Goal: Transaction & Acquisition: Register for event/course

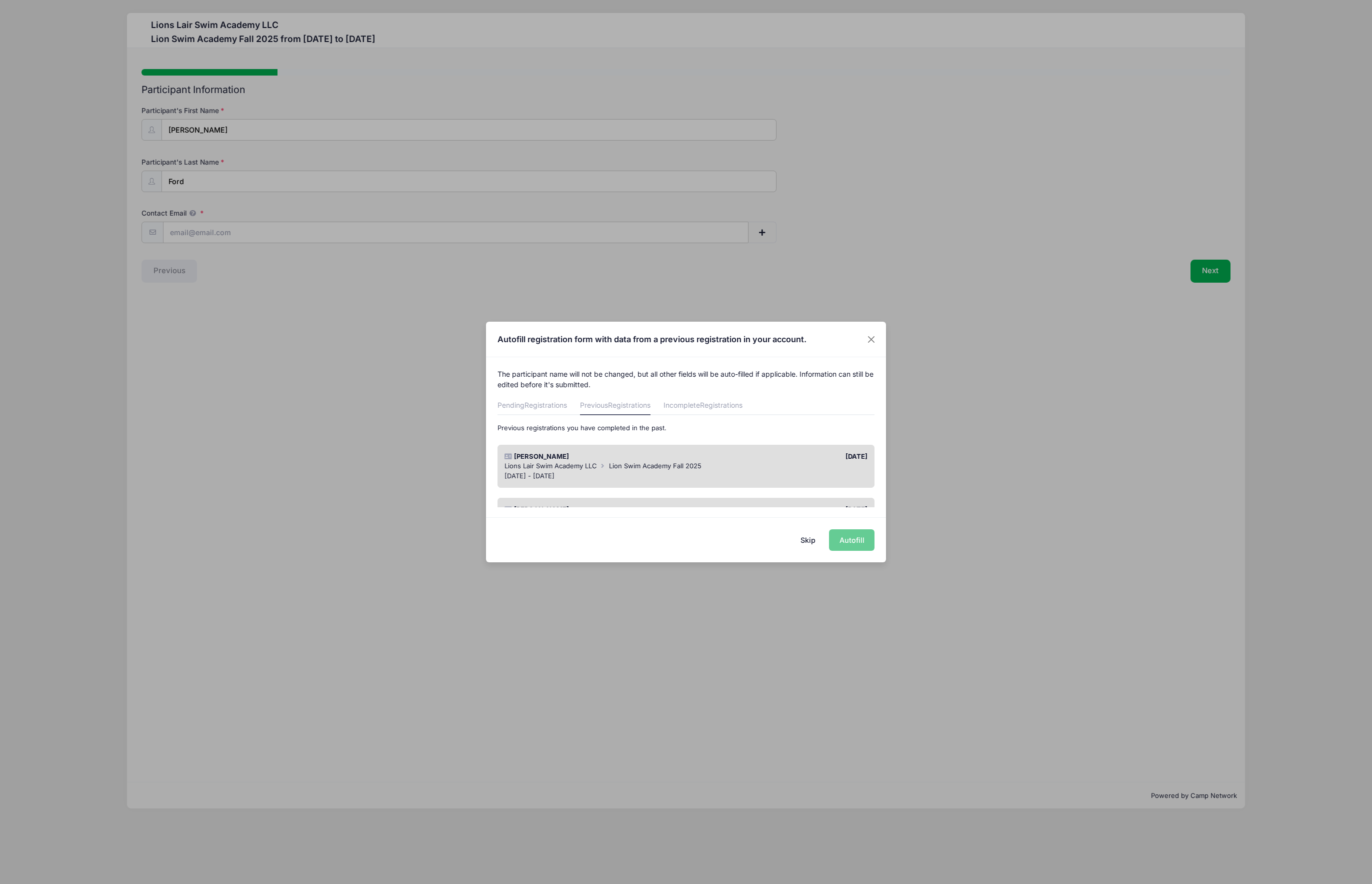
click at [694, 467] on span "Lion Swim Academy Fall 2025" at bounding box center [655, 465] width 93 height 8
click at [865, 541] on button "Autofill" at bounding box center [851, 540] width 45 height 21
type input "mford9@gmail.com"
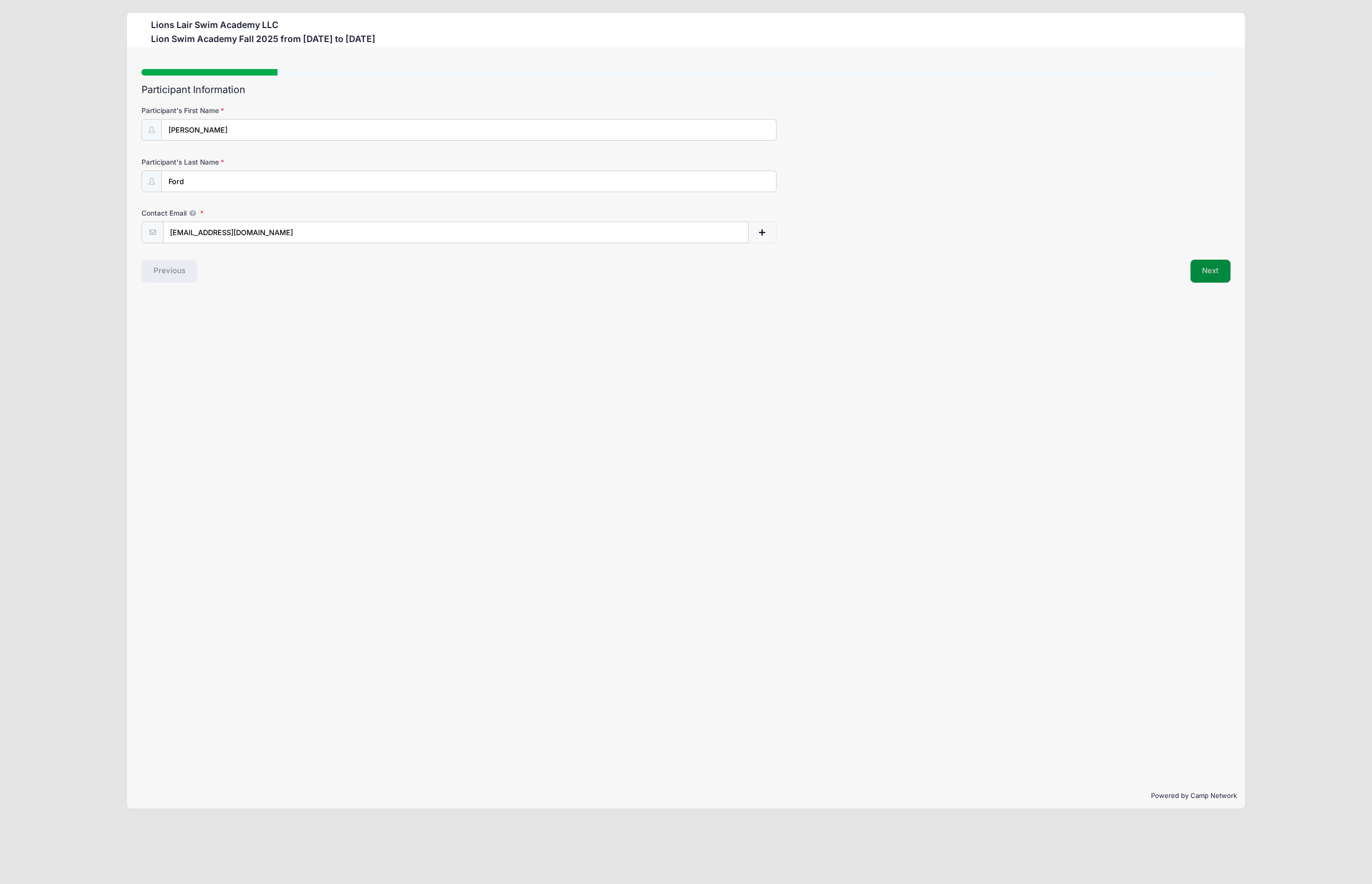
click at [1208, 265] on button "Next" at bounding box center [1211, 271] width 40 height 23
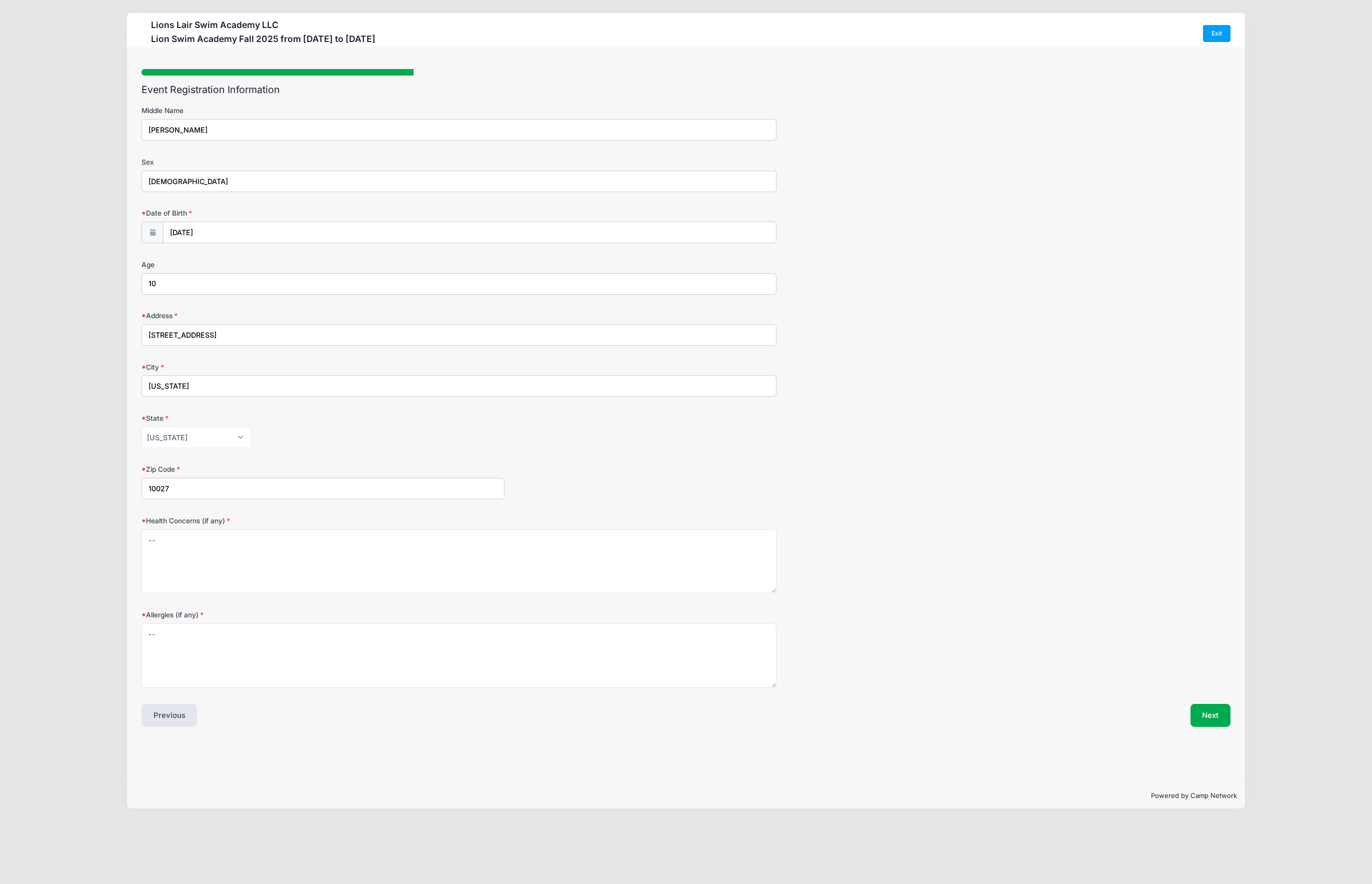
drag, startPoint x: 201, startPoint y: 185, endPoint x: 101, endPoint y: 179, distance: 100.2
click at [101, 179] on div "Lions Lair Swim Academy LLC Lion Swim Academy Fall 2025 from 09/09 to 12/18/202…" at bounding box center [686, 410] width 1342 height 821
type input "Male"
type input "2014"
click at [290, 254] on span at bounding box center [288, 258] width 17 height 17
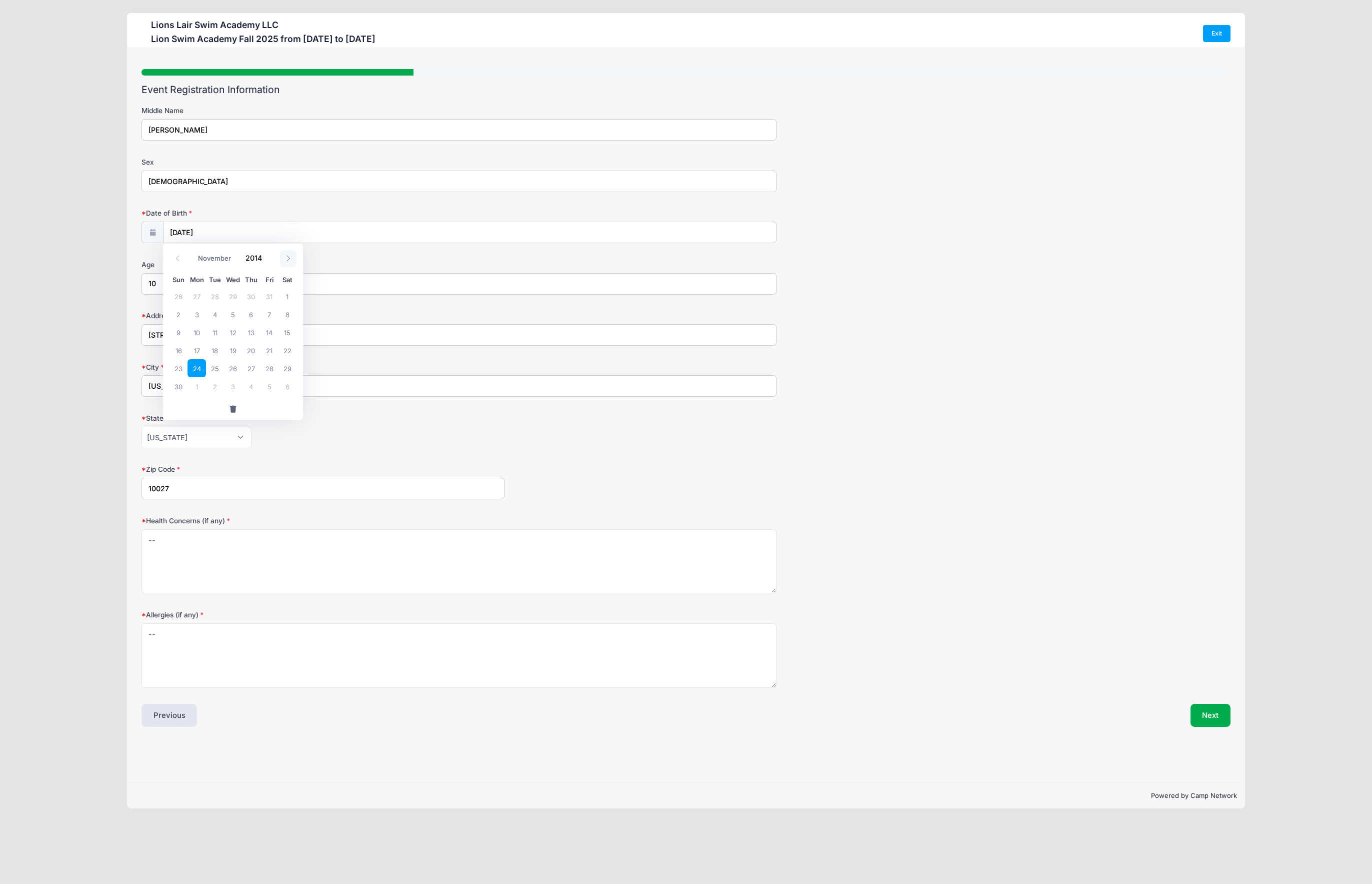
select select "11"
click at [290, 254] on span at bounding box center [288, 258] width 17 height 17
type input "2015"
click at [290, 254] on span at bounding box center [288, 258] width 17 height 17
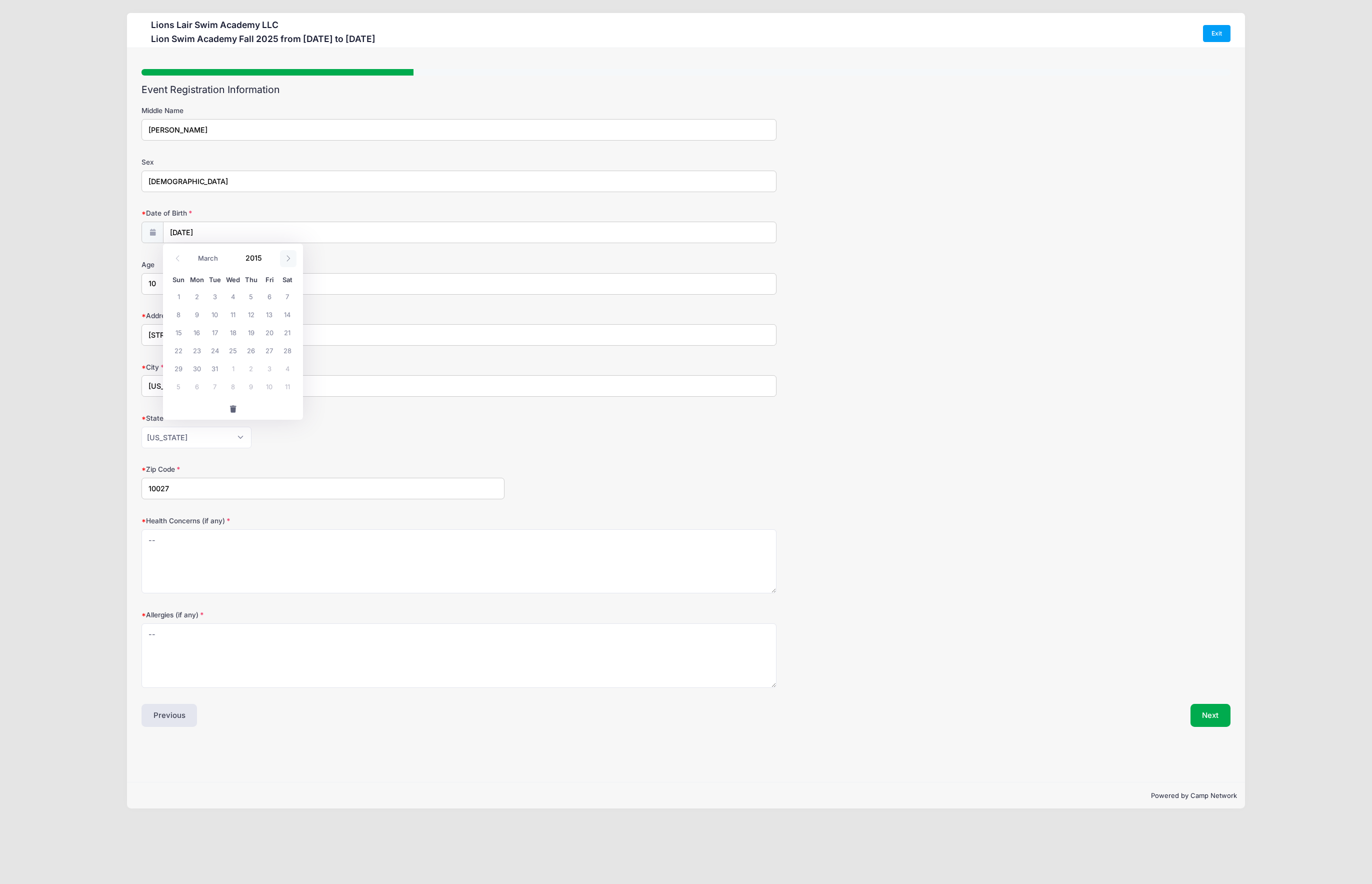
click at [290, 254] on span at bounding box center [288, 258] width 17 height 17
click at [290, 256] on icon at bounding box center [288, 258] width 6 height 6
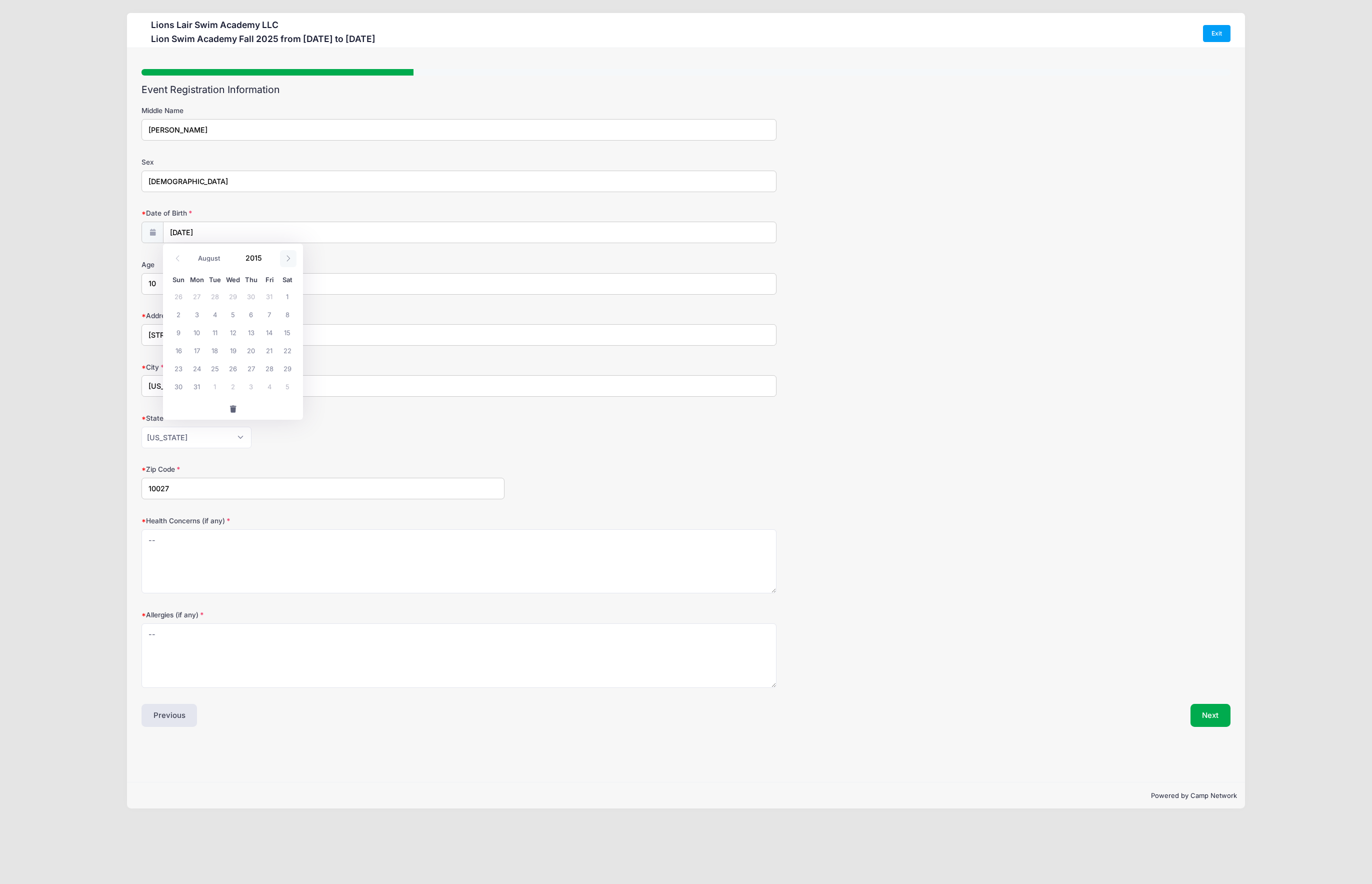
click at [290, 256] on icon at bounding box center [288, 258] width 6 height 6
select select "11"
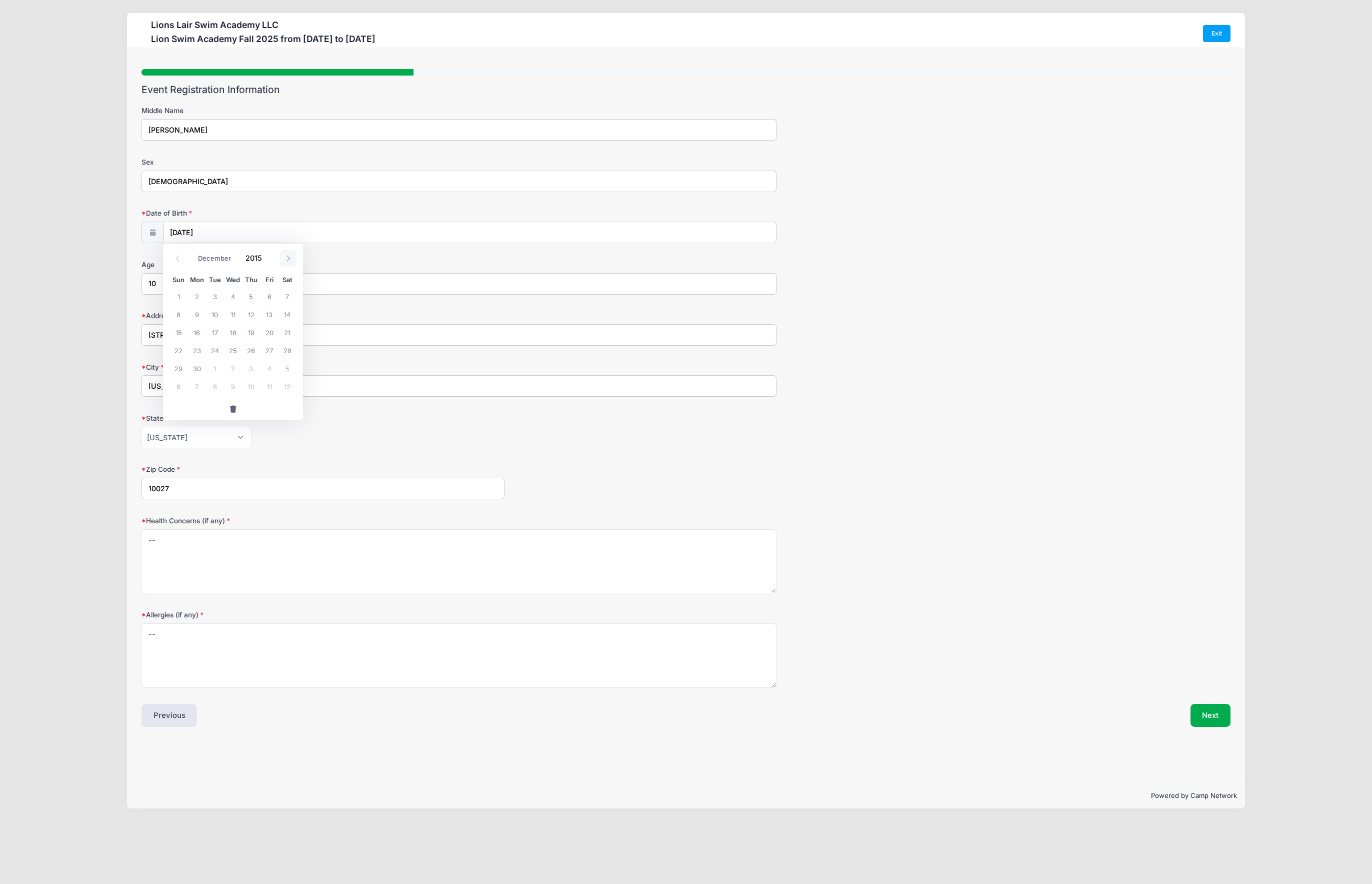
click at [290, 256] on icon at bounding box center [288, 258] width 6 height 6
type input "2016"
click at [290, 256] on icon at bounding box center [288, 258] width 6 height 6
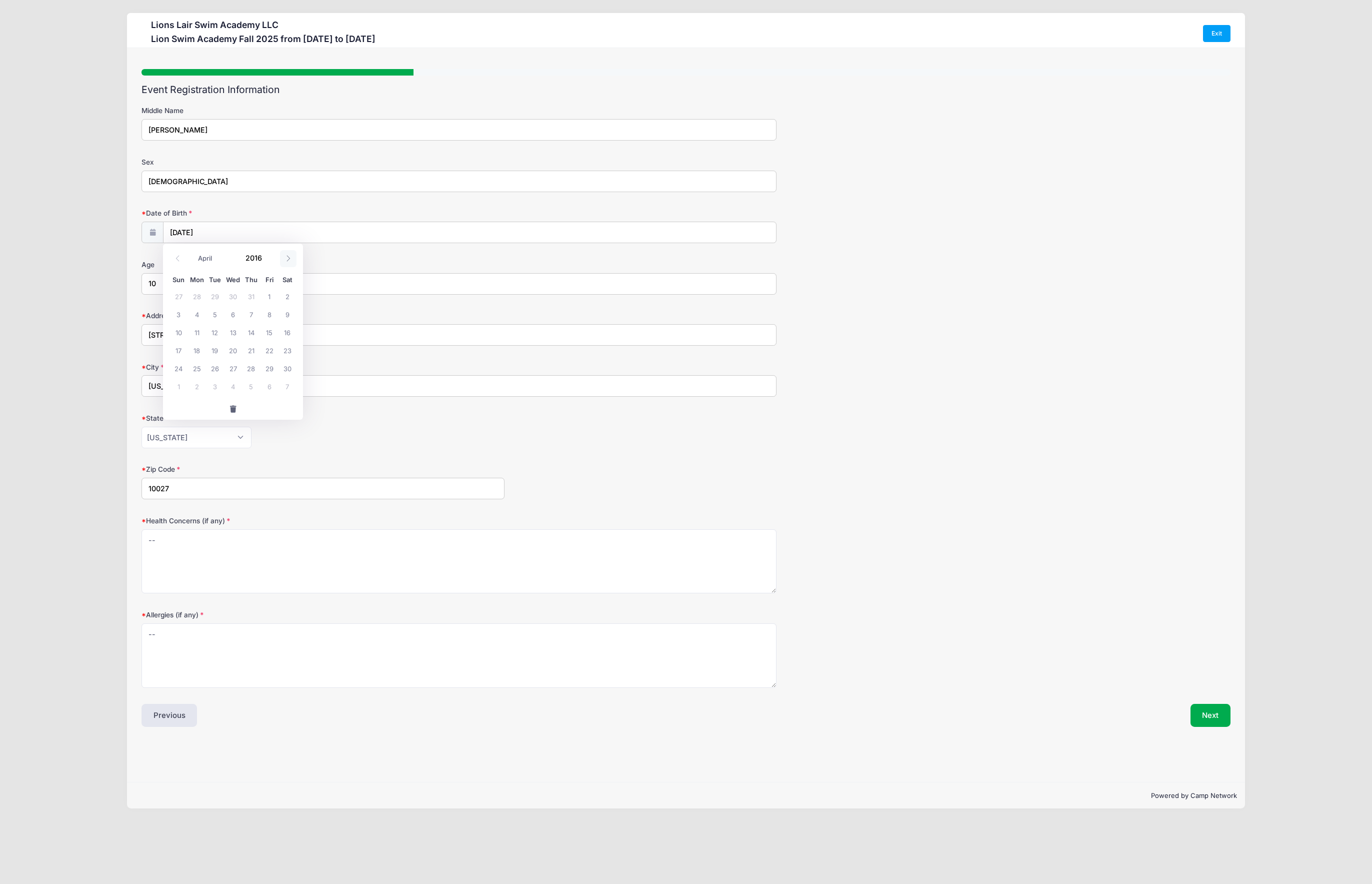
click at [290, 256] on icon at bounding box center [288, 258] width 6 height 6
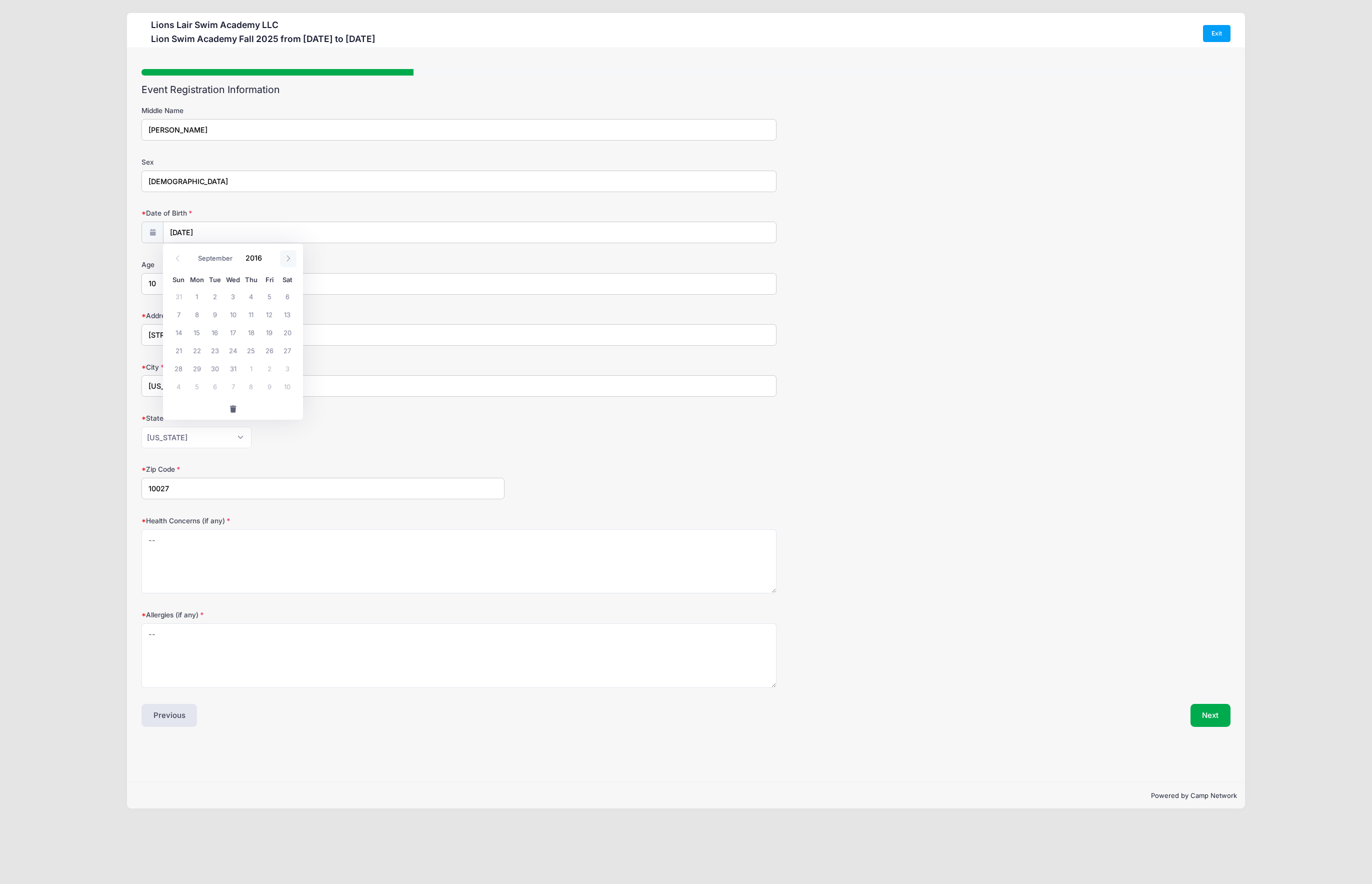
click at [290, 256] on icon at bounding box center [288, 258] width 6 height 6
select select "11"
click at [290, 256] on icon at bounding box center [288, 258] width 6 height 6
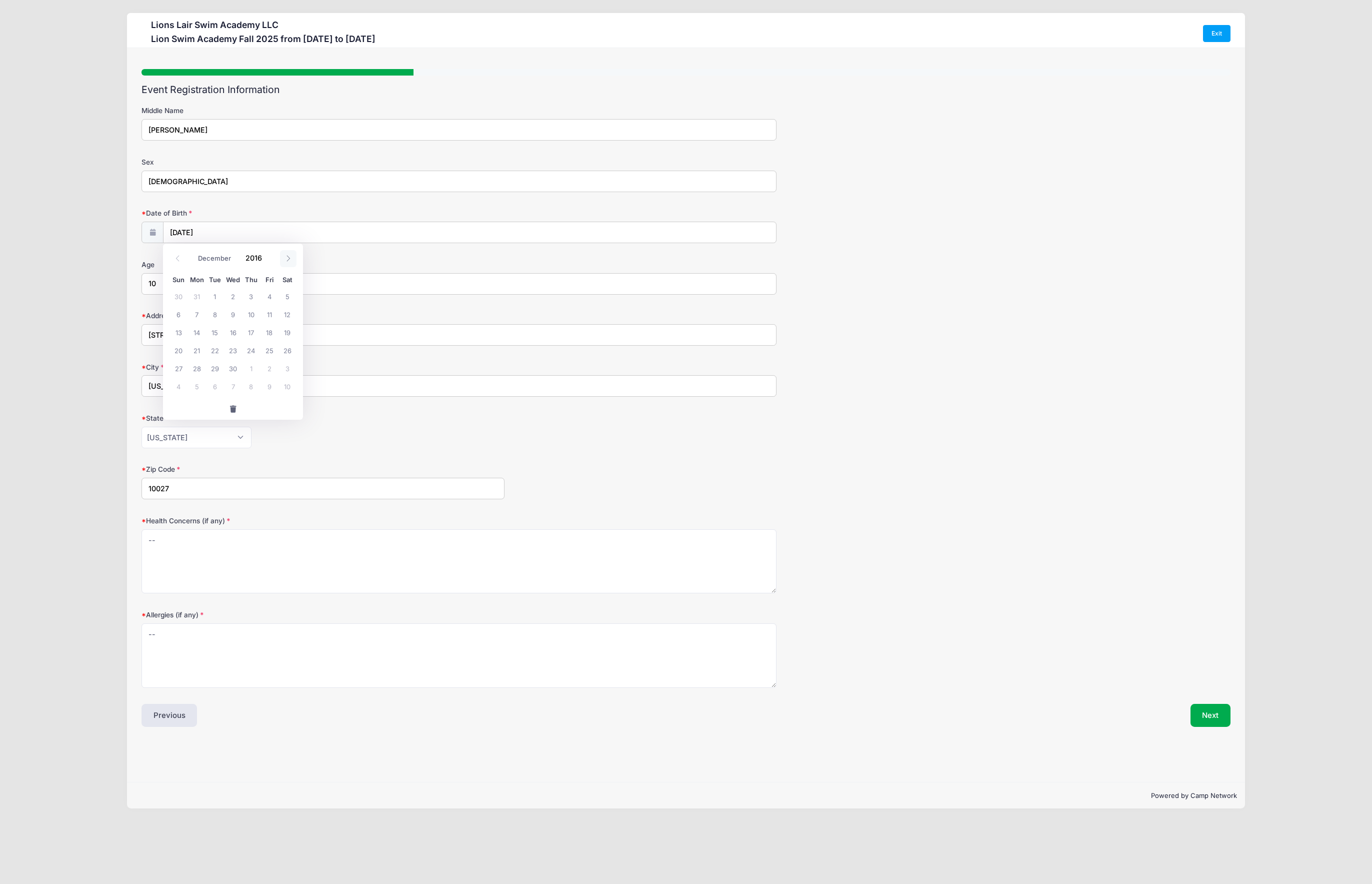
type input "2017"
click at [290, 256] on icon at bounding box center [288, 258] width 6 height 6
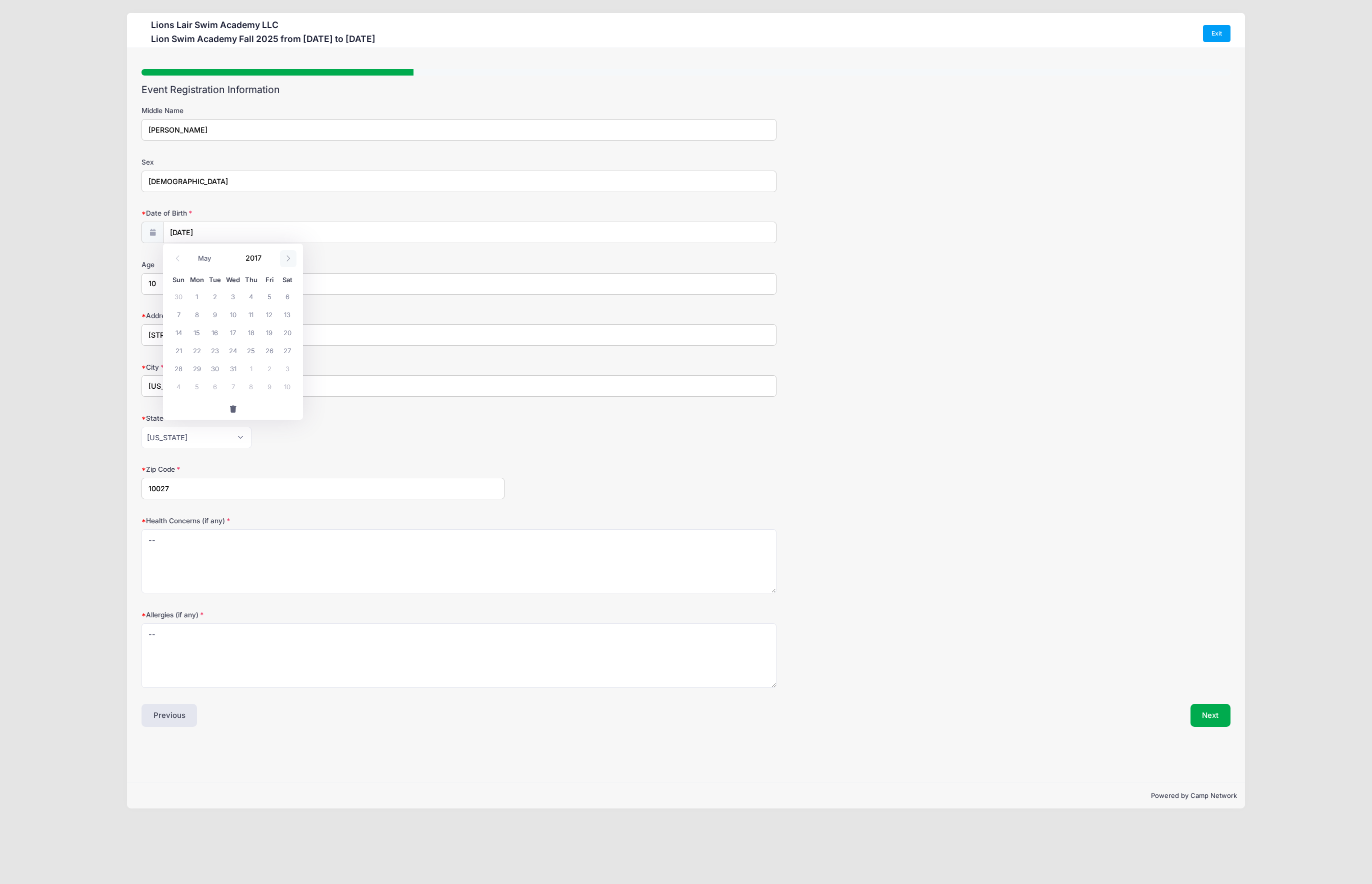
click at [290, 256] on icon at bounding box center [288, 258] width 6 height 6
click at [175, 256] on icon at bounding box center [178, 258] width 6 height 6
select select "4"
click at [195, 351] on span "22" at bounding box center [197, 350] width 18 height 18
type input "05/22/2017"
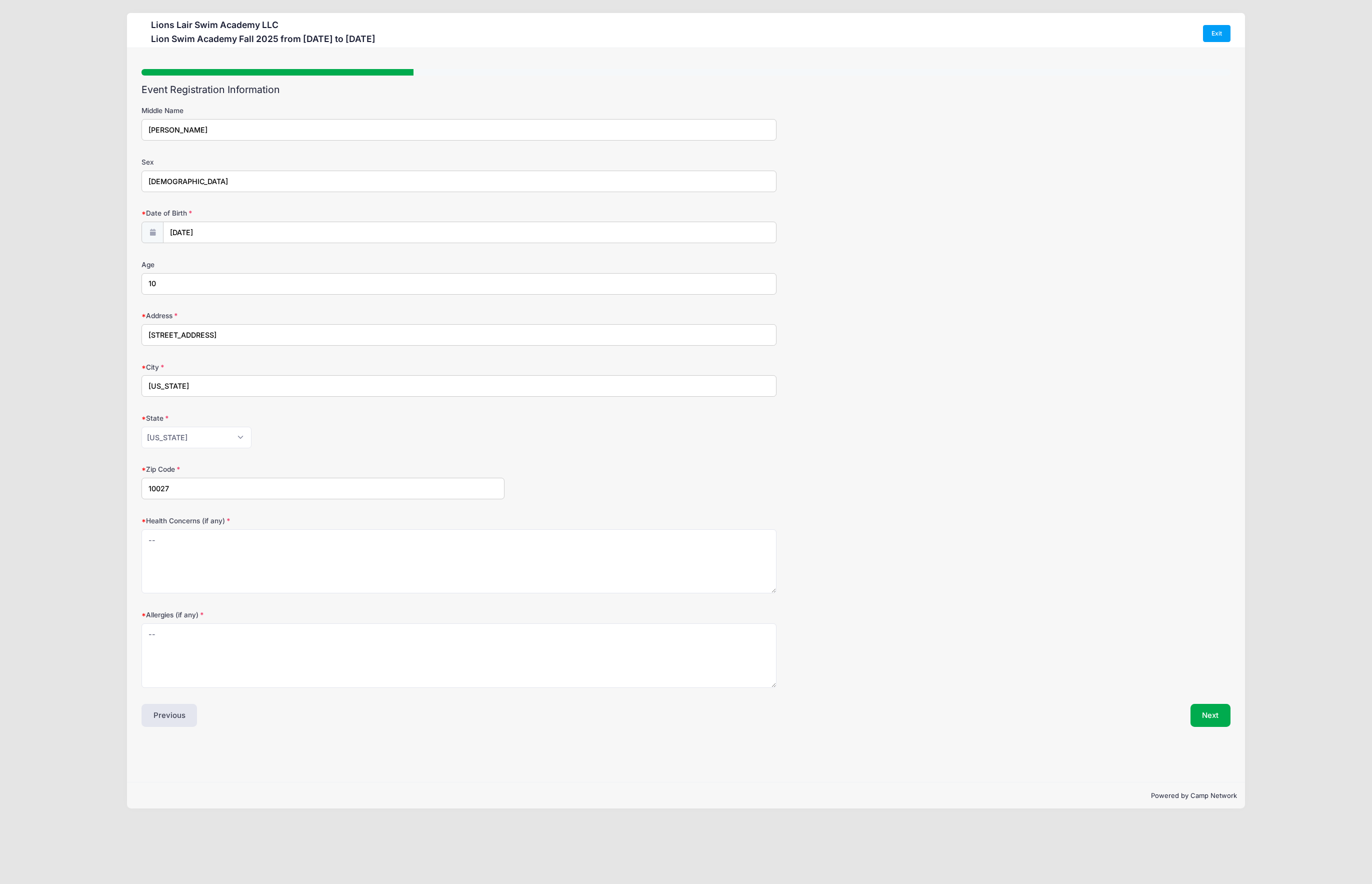
drag, startPoint x: 174, startPoint y: 280, endPoint x: 104, endPoint y: 280, distance: 70.0
click at [104, 280] on div "Lions Lair Swim Academy LLC Lion Swim Academy Fall 2025 from 09/09 to 12/18/202…" at bounding box center [686, 410] width 1342 height 821
type input "8"
click at [385, 444] on div "Alabama Alaska American Samoa Arizona Arkansas Armed Forces Africa Armed Forces…" at bounding box center [459, 437] width 635 height 21
click at [1211, 710] on button "Next" at bounding box center [1211, 715] width 40 height 23
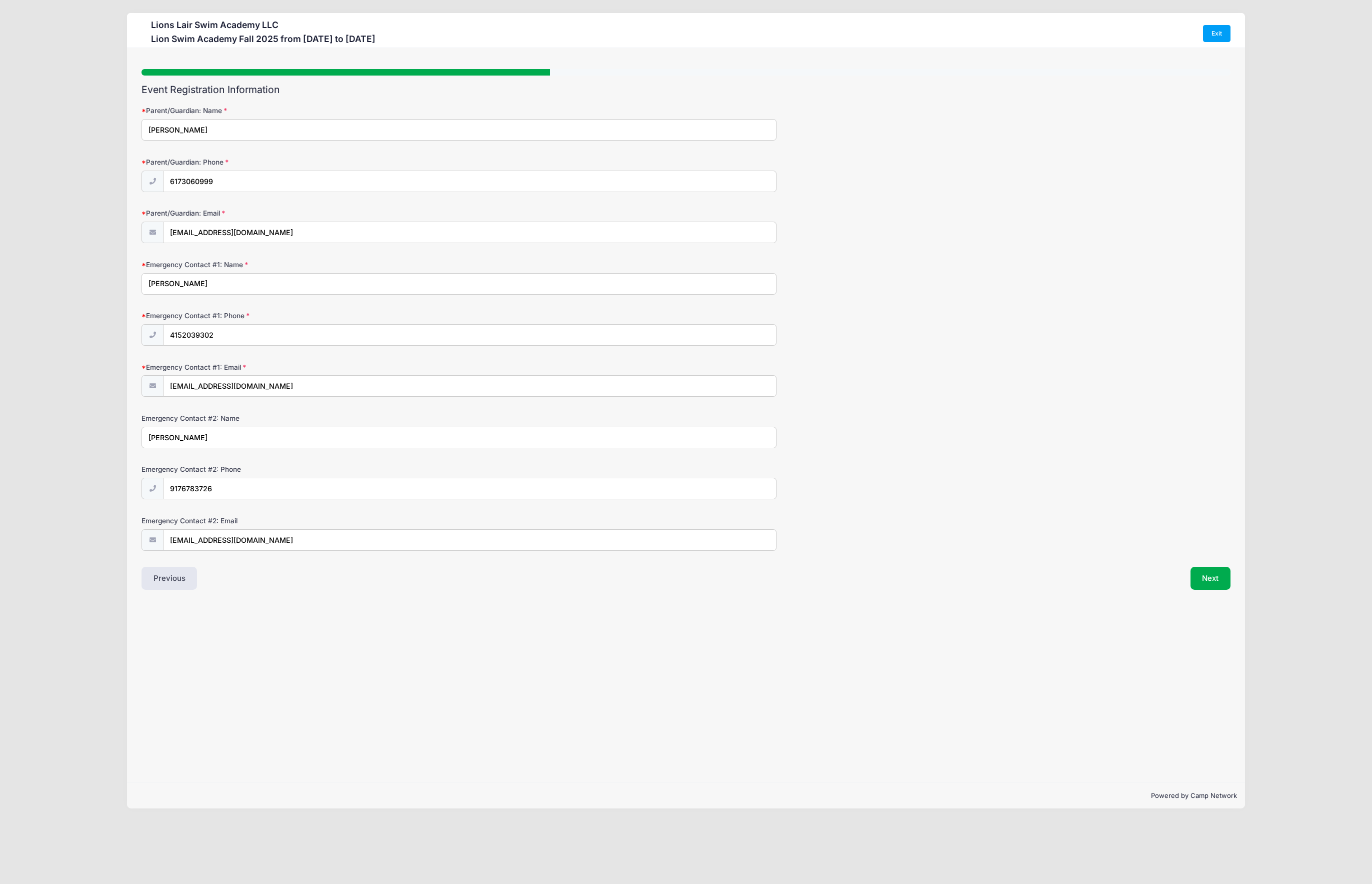
click at [253, 434] on input "Maya Shore" at bounding box center [459, 437] width 635 height 21
click at [0, 436] on html "Processing Request Please wait... Processing Request Please wait... Processing …" at bounding box center [686, 442] width 1372 height 884
type input "Stephanie Starzynski"
drag, startPoint x: 124, startPoint y: 484, endPoint x: 67, endPoint y: 483, distance: 57.0
click at [67, 483] on div "Lions Lair Swim Academy LLC Lion Swim Academy Fall 2025 from 09/09 to 12/18/202…" at bounding box center [686, 410] width 1342 height 821
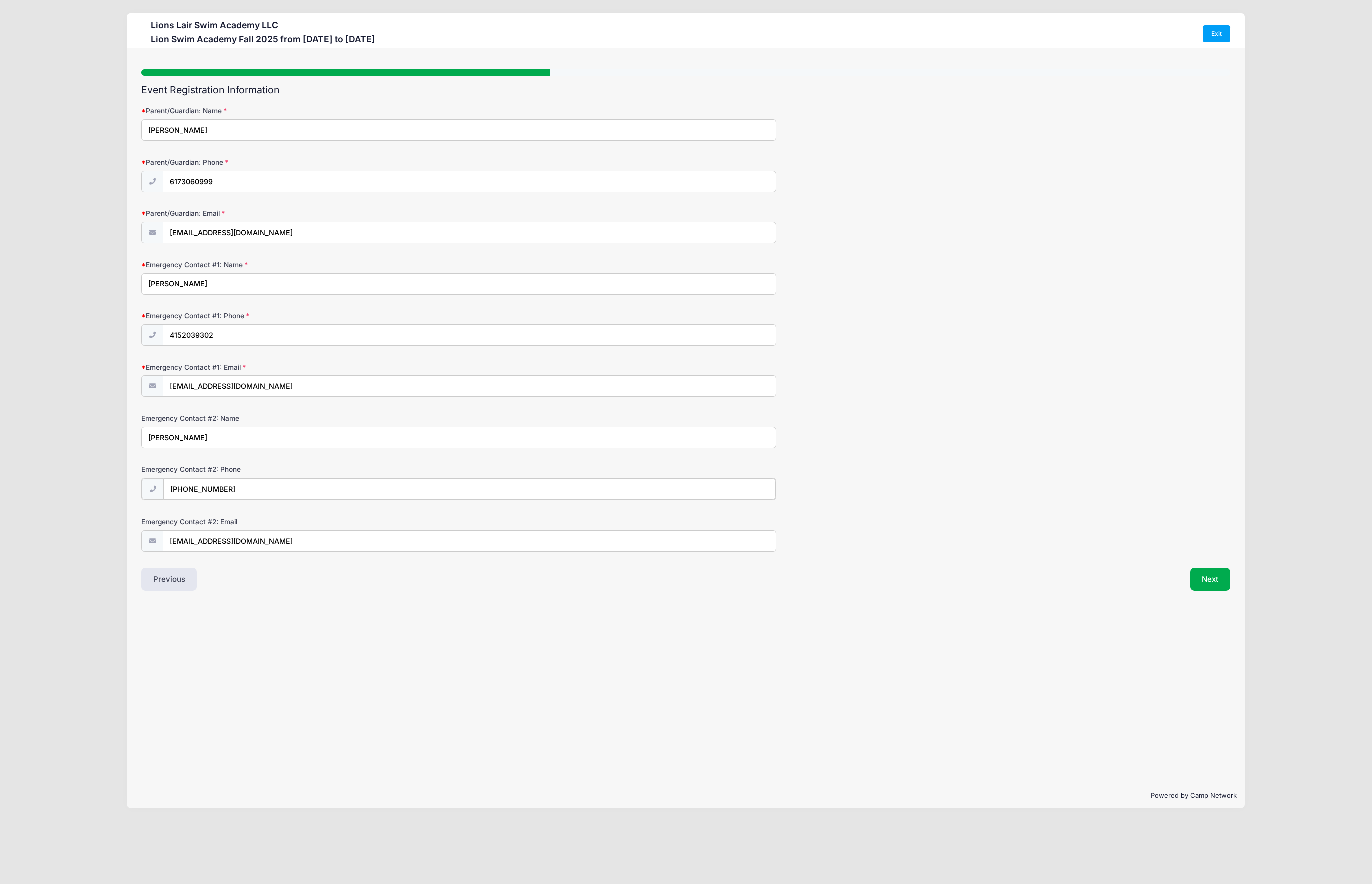
type input "(347) 926-8383"
click at [259, 599] on div "Step 3 /7 Step 1 Step 2 Step 3 Step 4 Step 5 Policies Extra Items Summary Parti…" at bounding box center [686, 415] width 1118 height 734
click at [1197, 567] on button "Next" at bounding box center [1211, 578] width 40 height 23
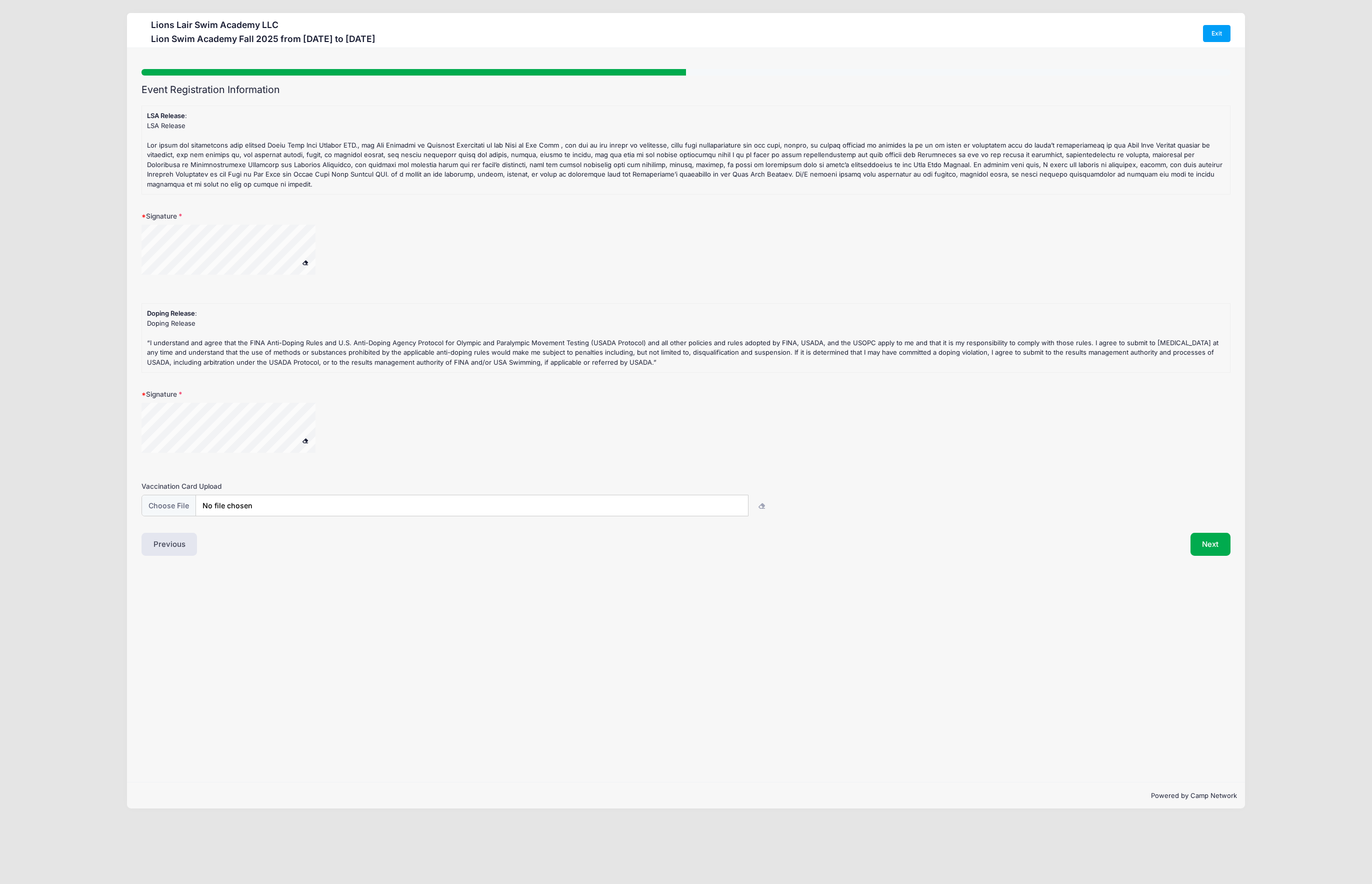
click at [177, 211] on label "Signature" at bounding box center [323, 216] width 363 height 10
click at [0, 0] on input "Signature" at bounding box center [0, 0] width 0 height 0
click at [241, 274] on div at bounding box center [242, 252] width 200 height 53
click at [1207, 541] on button "Next" at bounding box center [1211, 544] width 40 height 23
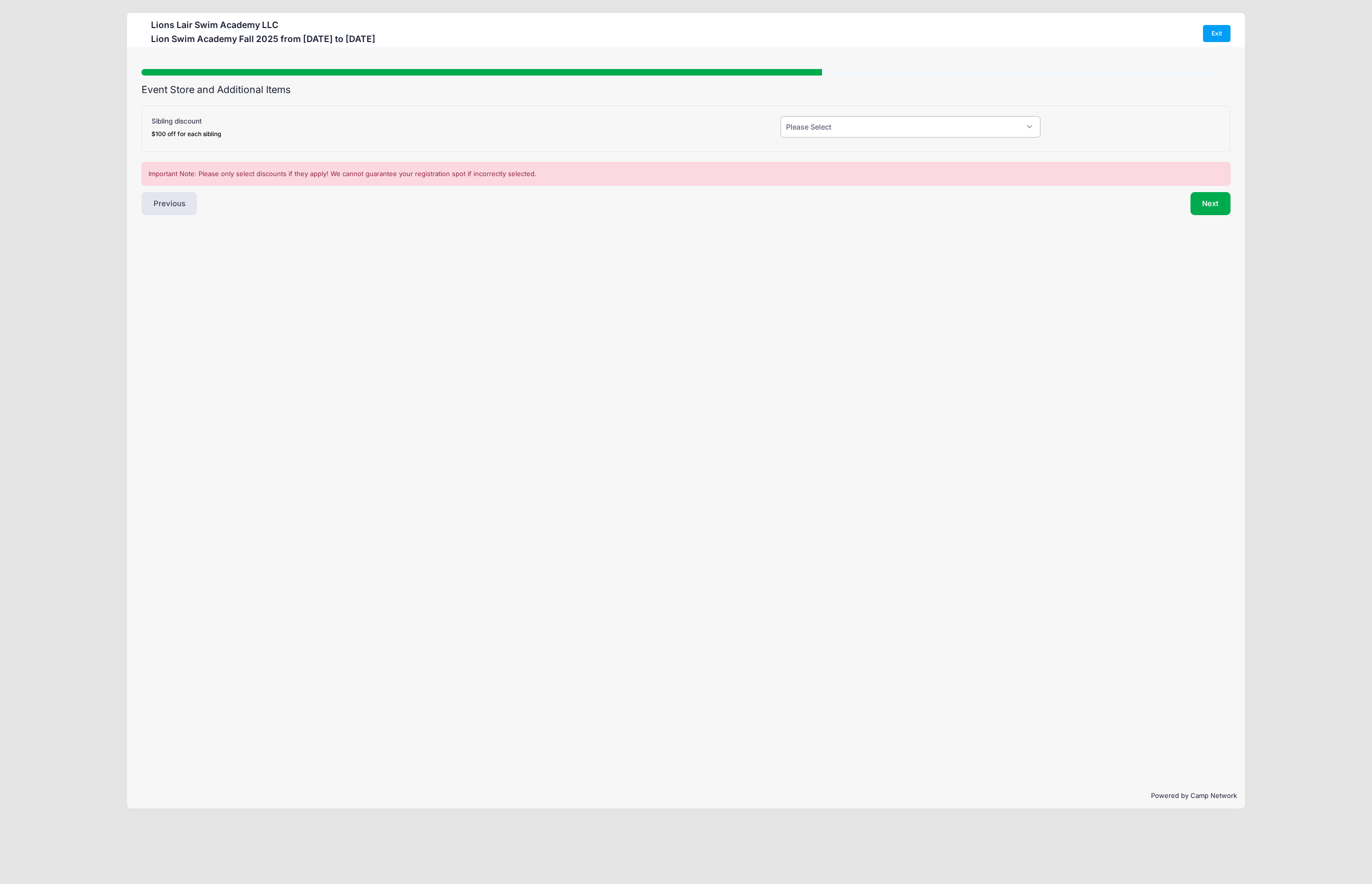
click at [809, 124] on select "Please Select Yes (-$100.00) No" at bounding box center [910, 127] width 260 height 21
select select "1"
click at [780, 116] on select "Please Select Yes (-$100.00) No" at bounding box center [910, 127] width 260 height 21
click at [1214, 199] on button "Next" at bounding box center [1211, 203] width 40 height 23
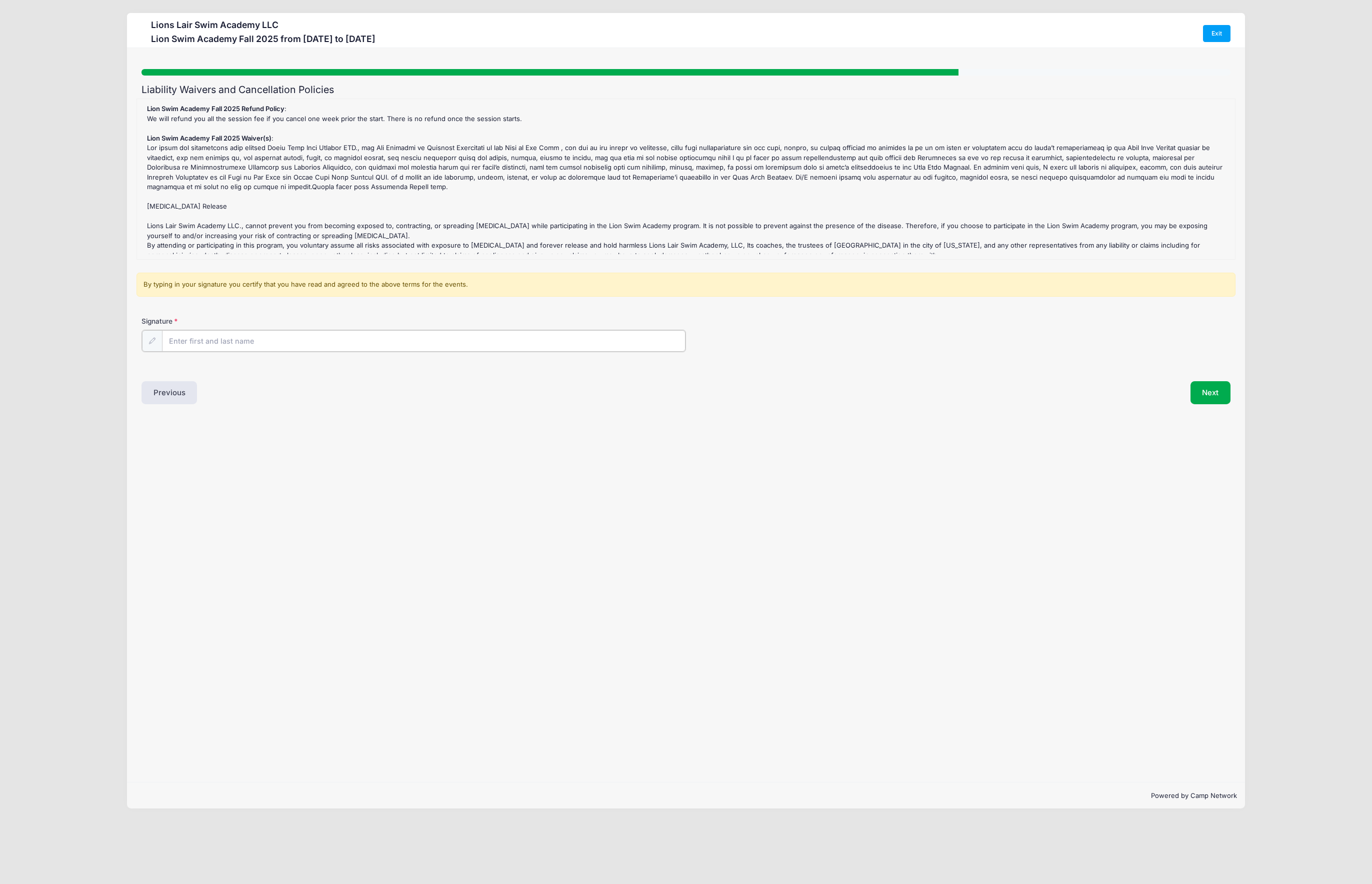
click at [189, 343] on input "Signature" at bounding box center [423, 341] width 524 height 21
type input "Matthew Ford"
click at [1200, 386] on button "Next" at bounding box center [1211, 391] width 40 height 23
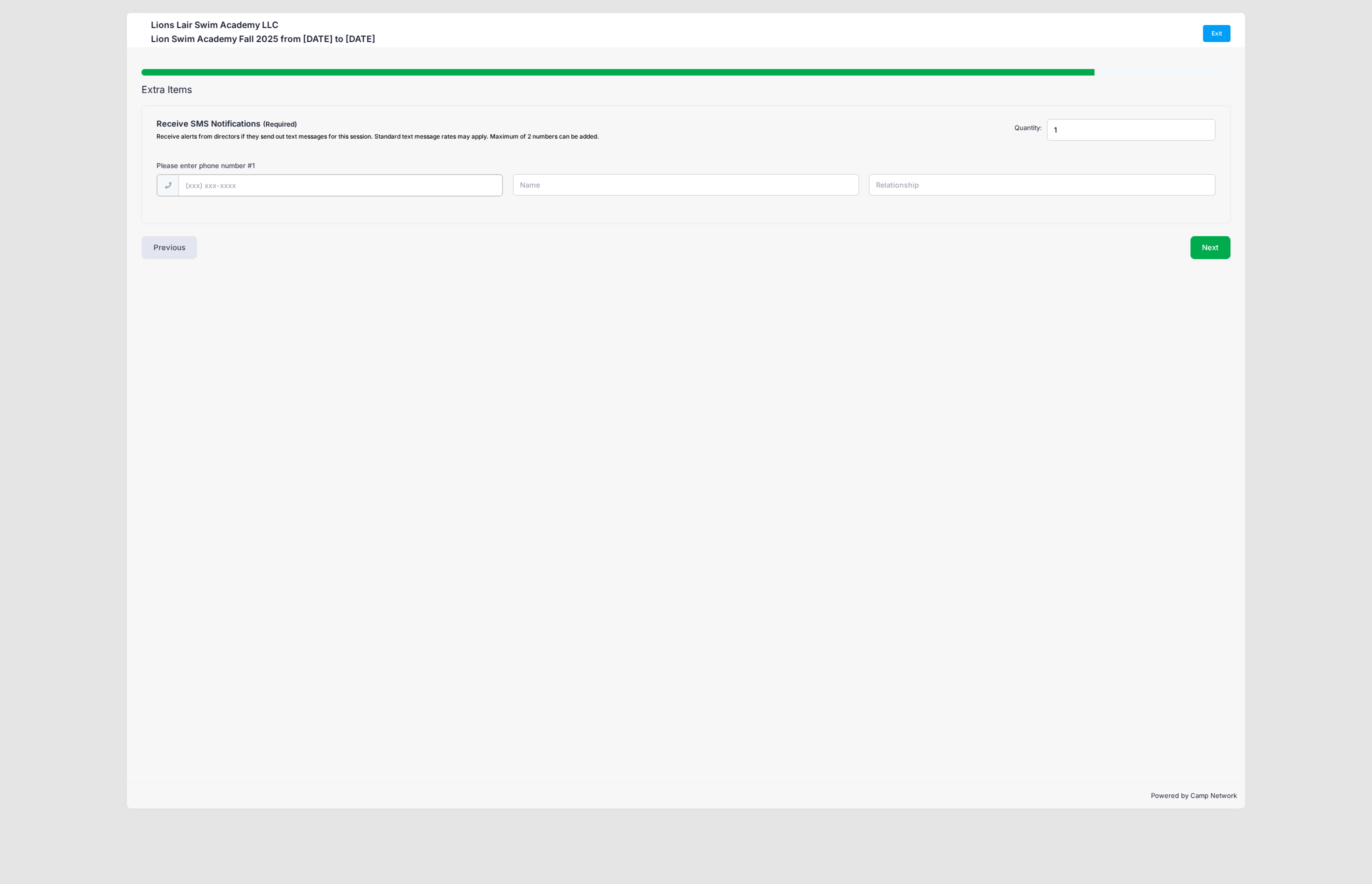
click at [238, 182] on input "text" at bounding box center [340, 185] width 324 height 21
type input "(415) 203-9302"
click at [666, 181] on input "text" at bounding box center [686, 185] width 347 height 21
type input "[PERSON_NAME]"
click at [943, 186] on input "text" at bounding box center [1042, 185] width 347 height 21
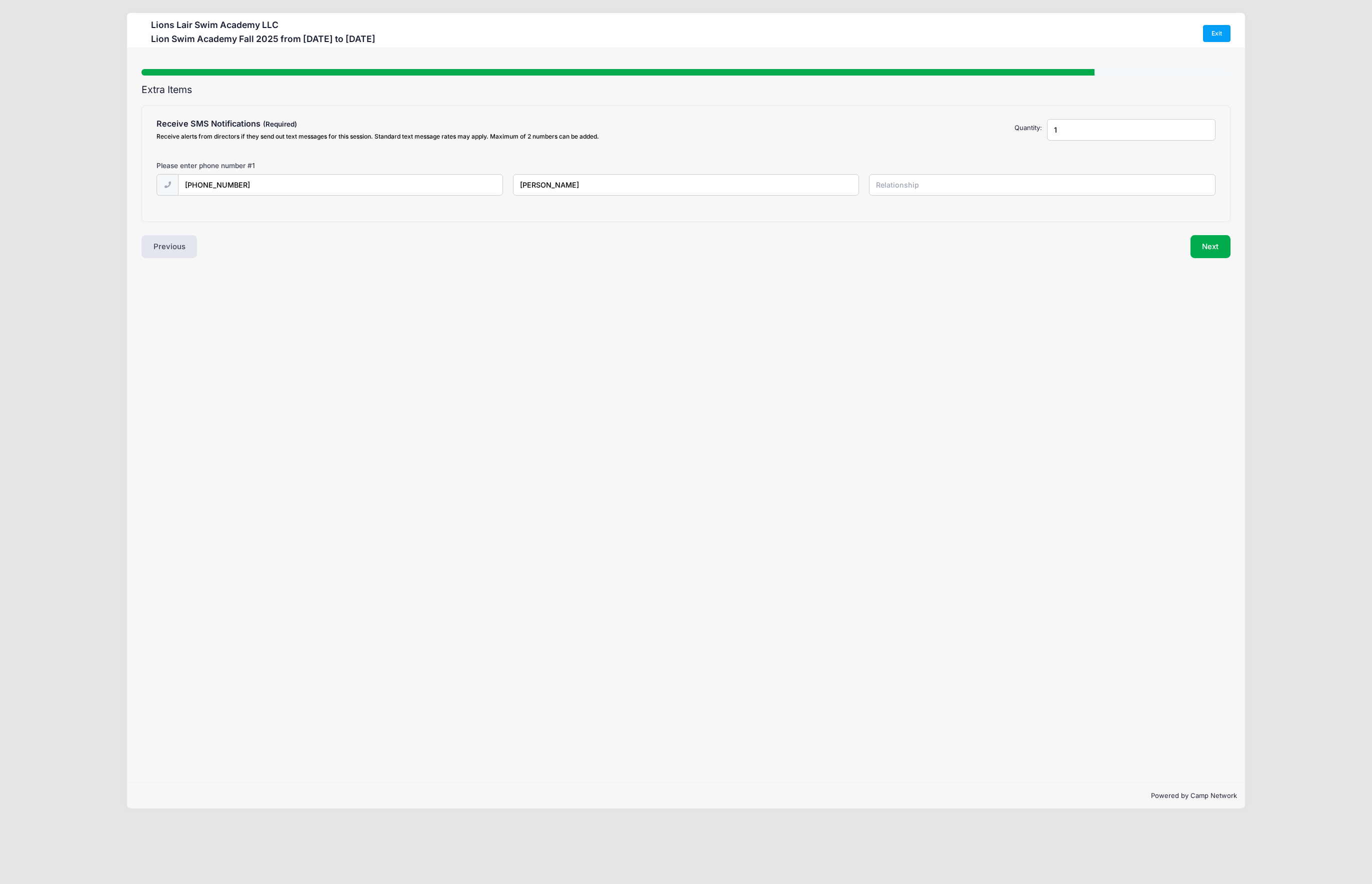
type input "Parent"
drag, startPoint x: 1073, startPoint y: 125, endPoint x: 1032, endPoint y: 127, distance: 41.0
click at [1032, 127] on div "Receive SMS Notifications Receive alerts from directors if they send out text m…" at bounding box center [685, 132] width 1068 height 26
type input "2"
click at [315, 236] on input "text" at bounding box center [340, 233] width 324 height 21
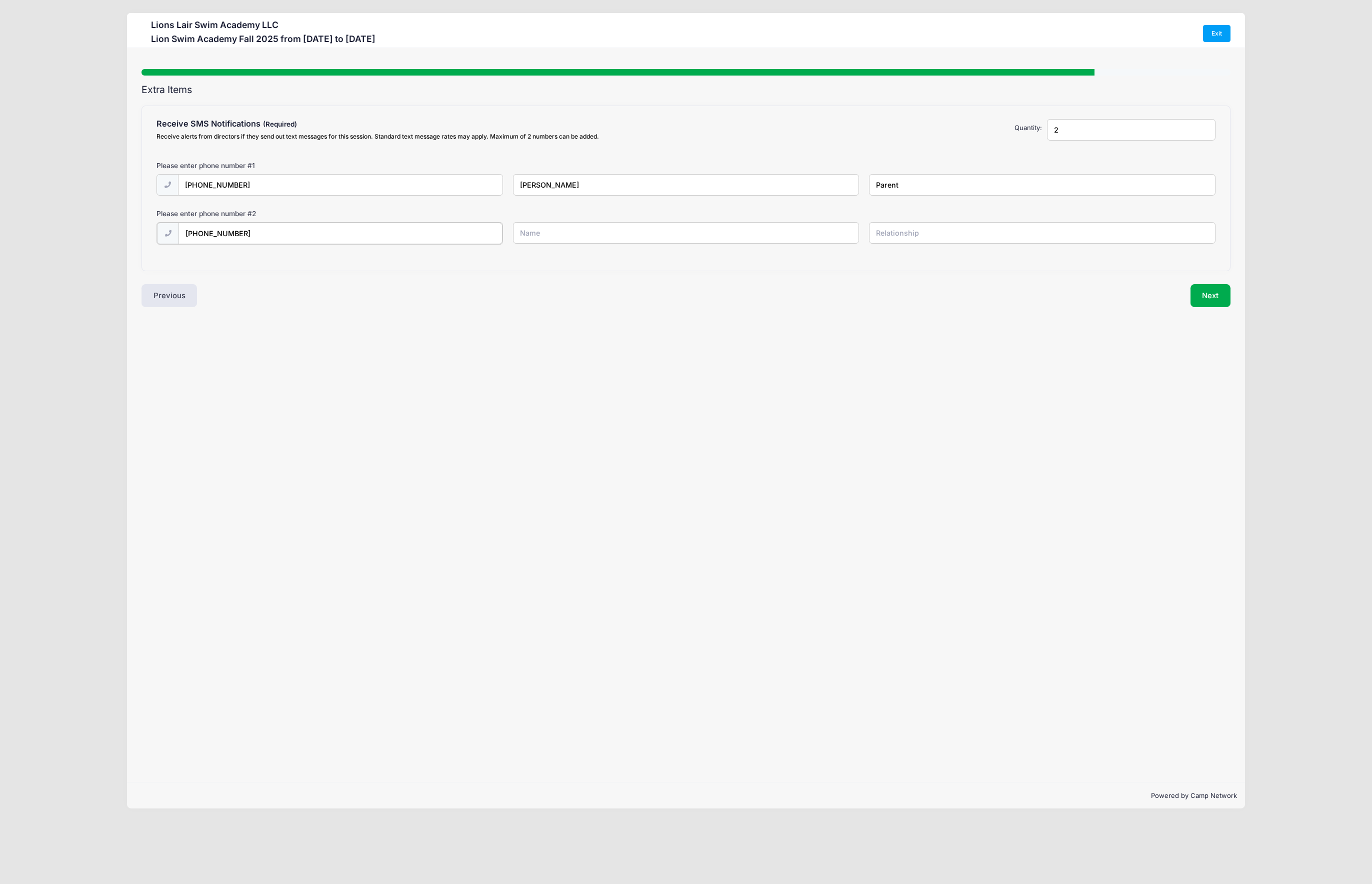
type input "(617) 306-0999"
type input "Carri Chan"
type input "Parent"
click at [1212, 303] on button "Next" at bounding box center [1211, 294] width 40 height 23
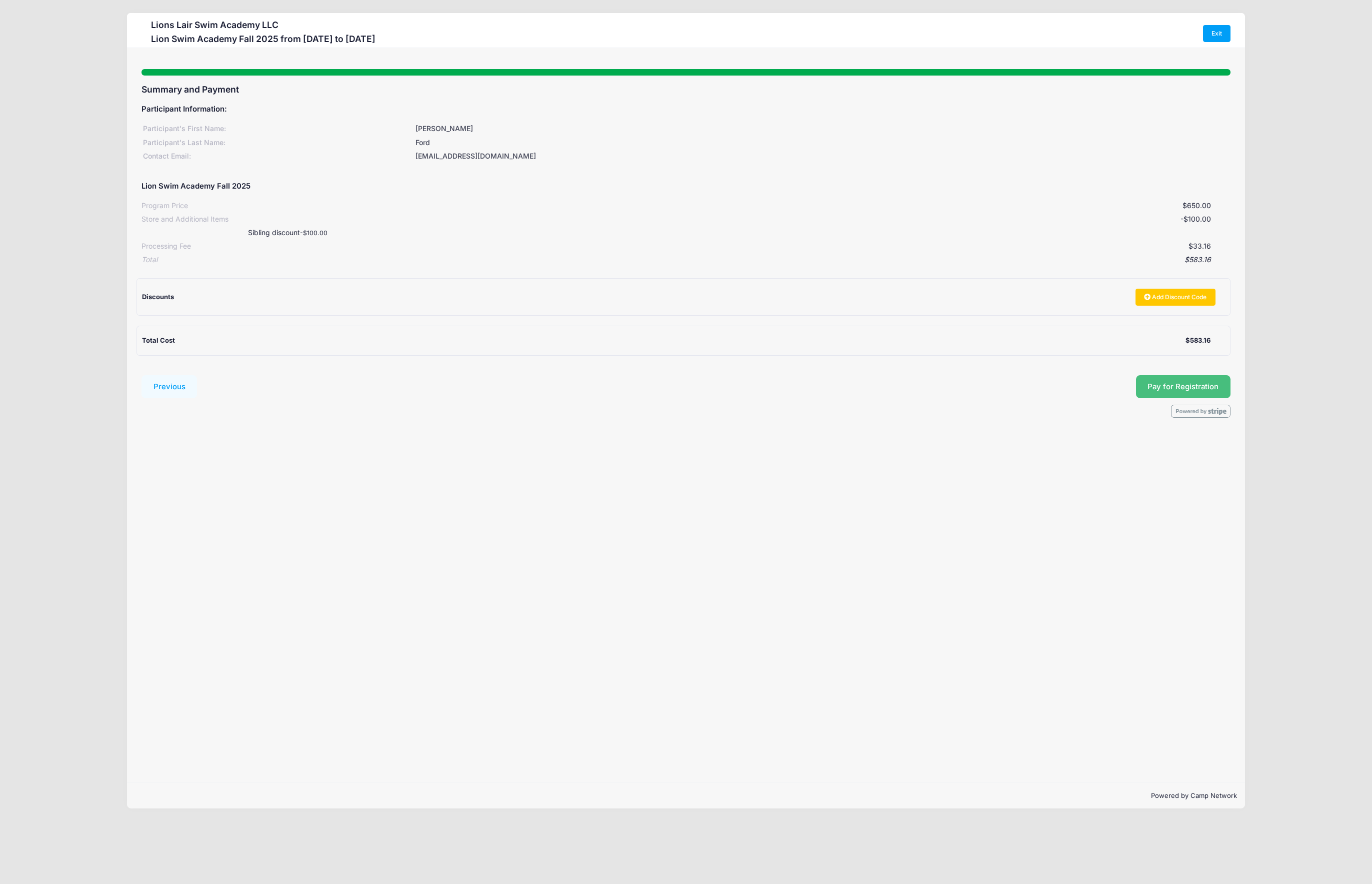
click at [1188, 389] on button "Pay for Registration" at bounding box center [1183, 386] width 95 height 23
click at [0, 0] on div at bounding box center [0, 0] width 0 height 0
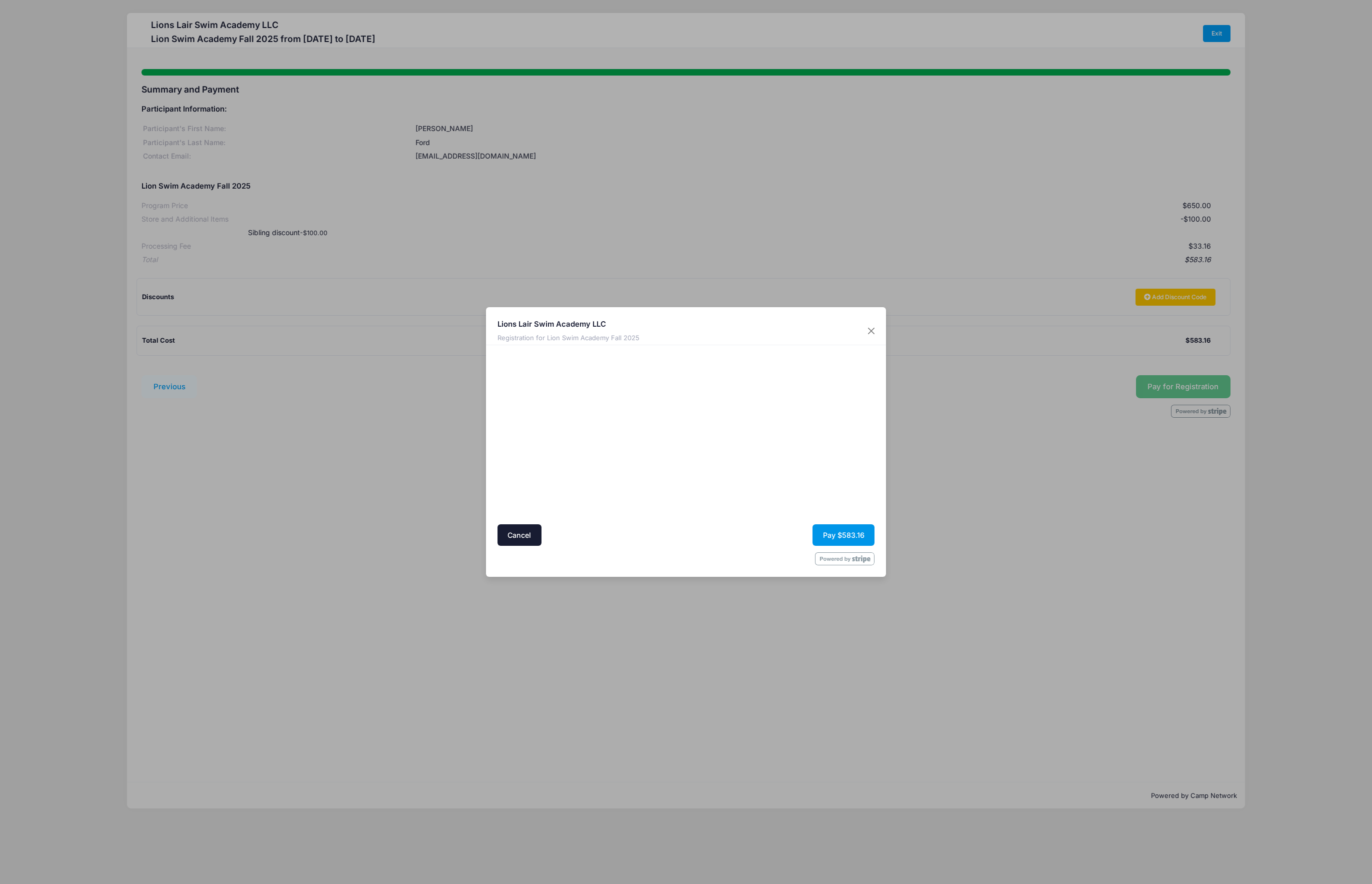
click at [857, 535] on button "Pay $583.16" at bounding box center [844, 535] width 62 height 21
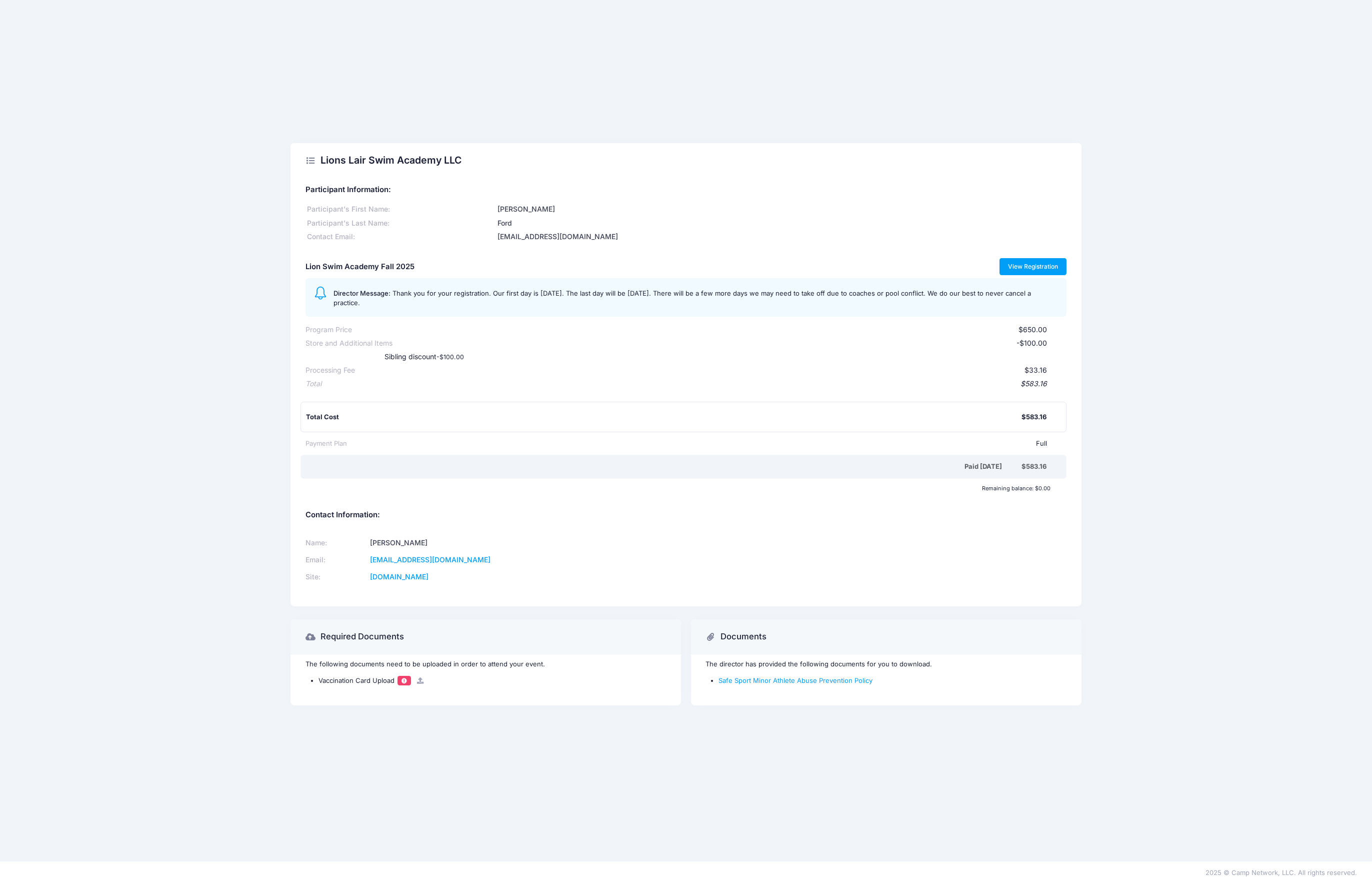
click at [1043, 270] on link "View Registration" at bounding box center [1033, 266] width 68 height 17
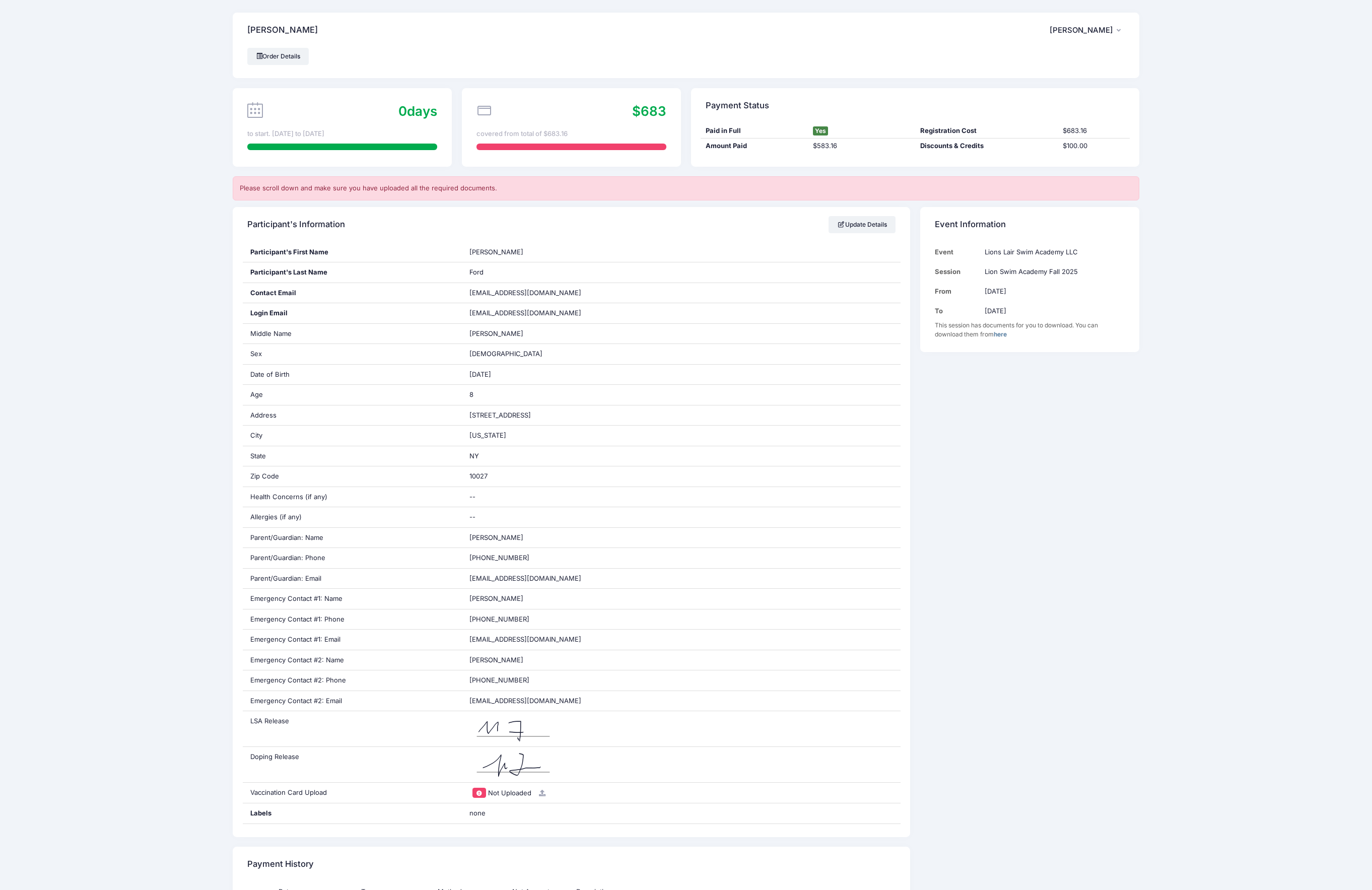
click at [1098, 31] on span "[PERSON_NAME]" at bounding box center [1081, 30] width 63 height 9
click at [1038, 70] on div "My Account Logout" at bounding box center [1062, 71] width 126 height 59
click at [1040, 63] on link "My Account" at bounding box center [1062, 58] width 116 height 19
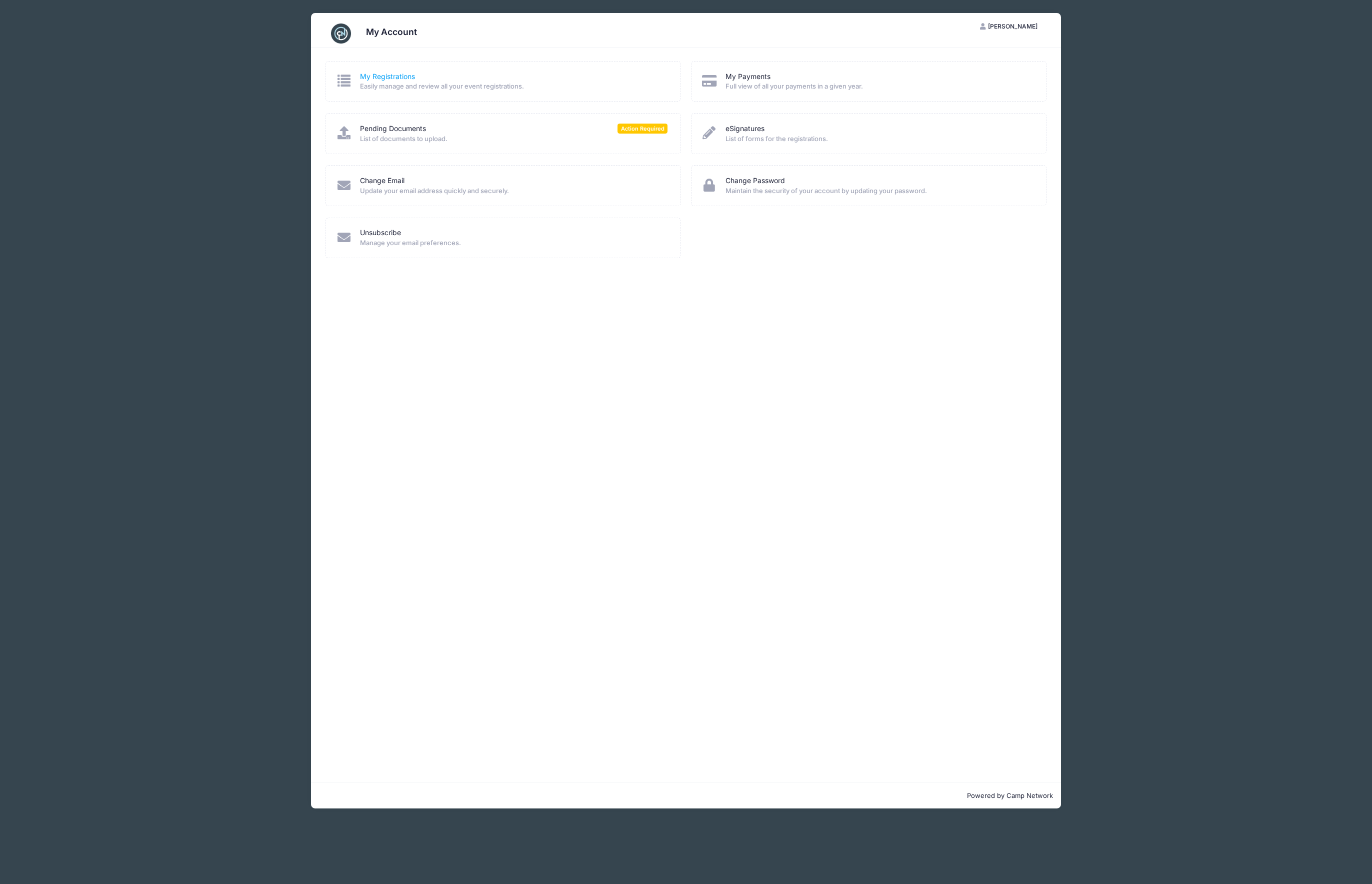
click at [386, 74] on link "My Registrations" at bounding box center [387, 77] width 55 height 11
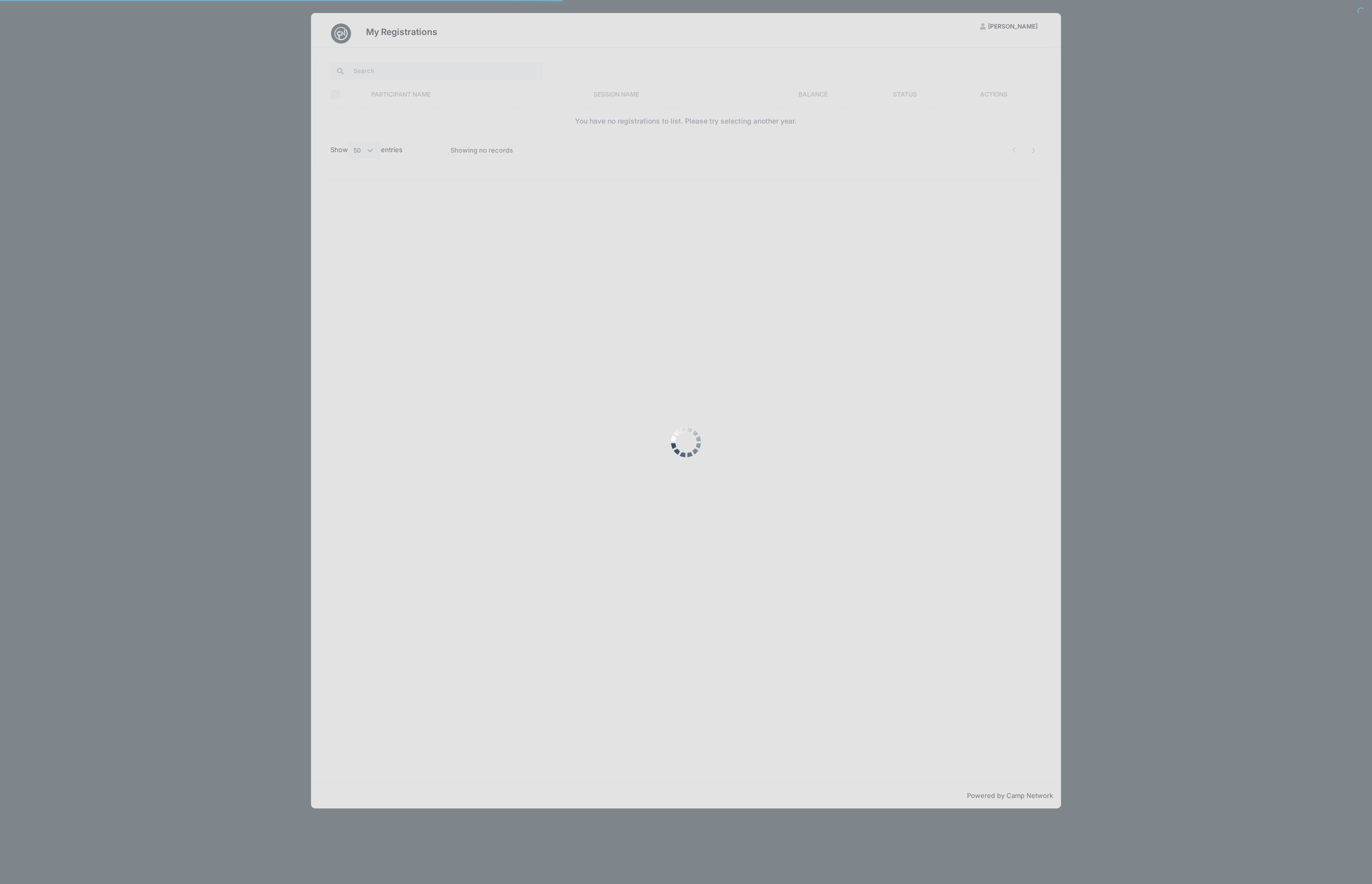
select select "50"
